Goal: Information Seeking & Learning: Learn about a topic

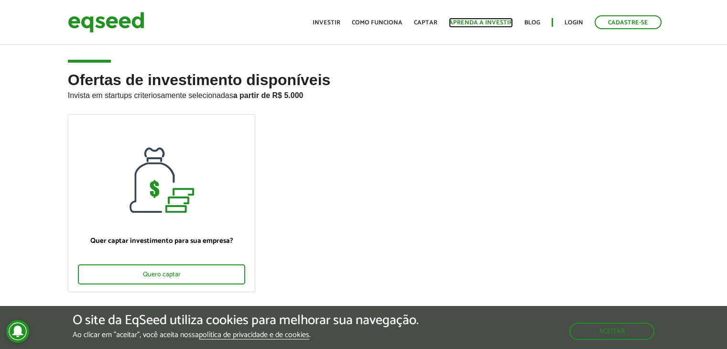
click at [465, 22] on link "Aprenda a investir" at bounding box center [481, 23] width 64 height 6
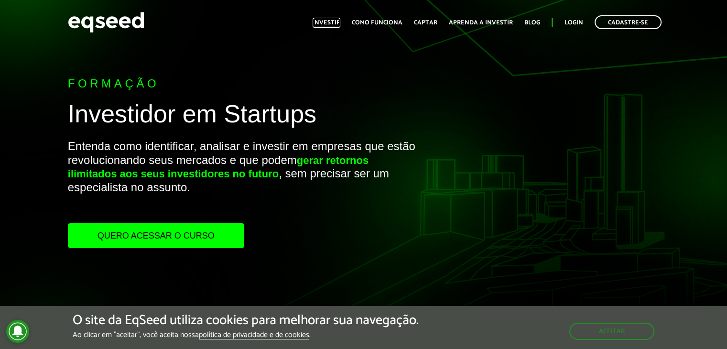
click at [328, 23] on link "Investir" at bounding box center [327, 23] width 28 height 6
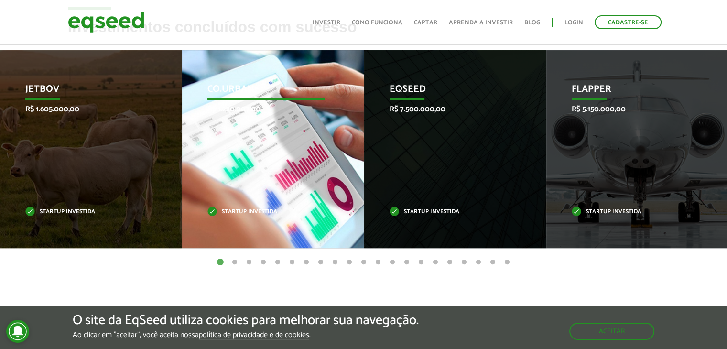
scroll to position [335, 0]
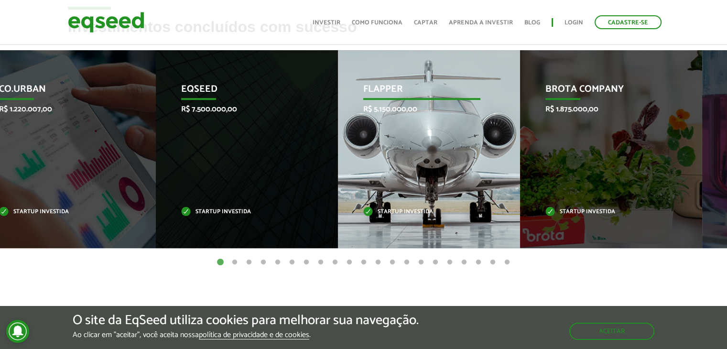
drag, startPoint x: 337, startPoint y: 222, endPoint x: 83, endPoint y: 204, distance: 254.7
click at [55, 205] on div "Co.Urban R$ 1.220.007,00 Startup investida" at bounding box center [58, 149] width 168 height 198
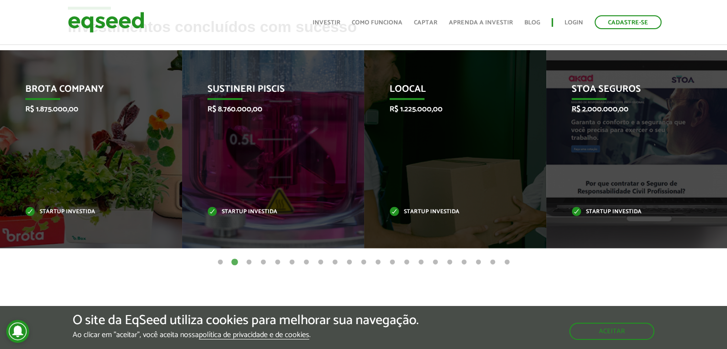
drag, startPoint x: 410, startPoint y: 201, endPoint x: 168, endPoint y: 199, distance: 241.6
click at [364, 201] on div "Loocal R$ 1.225.000,00 Startup investida" at bounding box center [448, 149] width 168 height 198
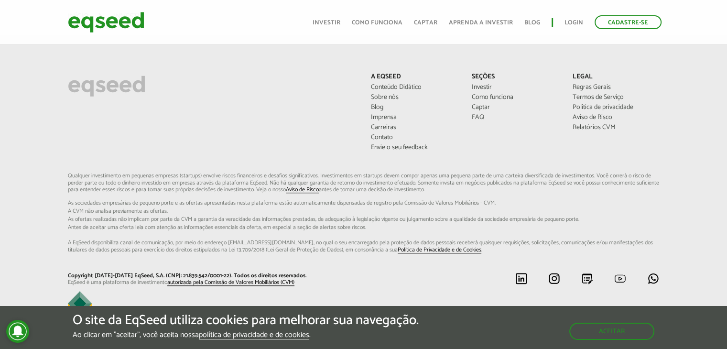
scroll to position [695, 0]
